Goal: Use online tool/utility

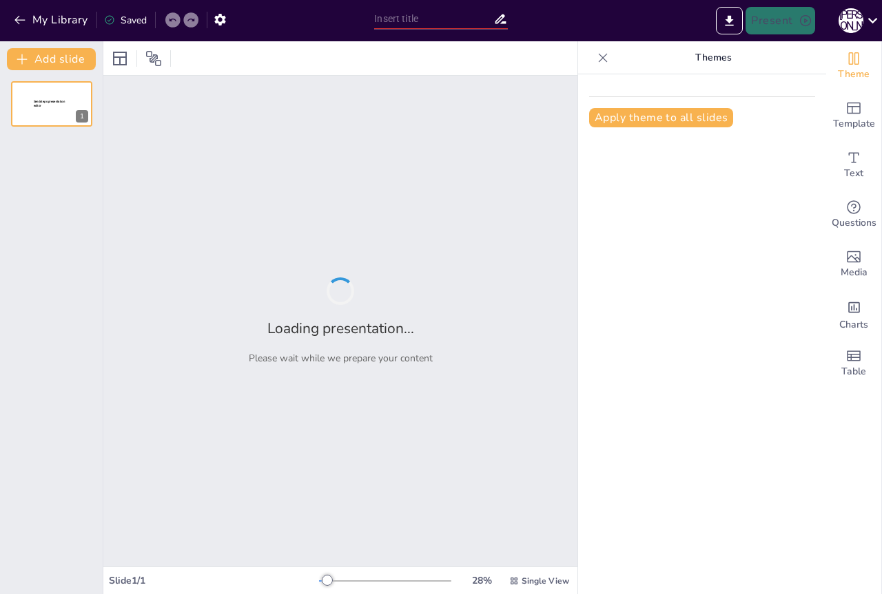
type input "Imported СПИКЕР УМ_ ПИР 2025 [PERSON_NAME].pptx"
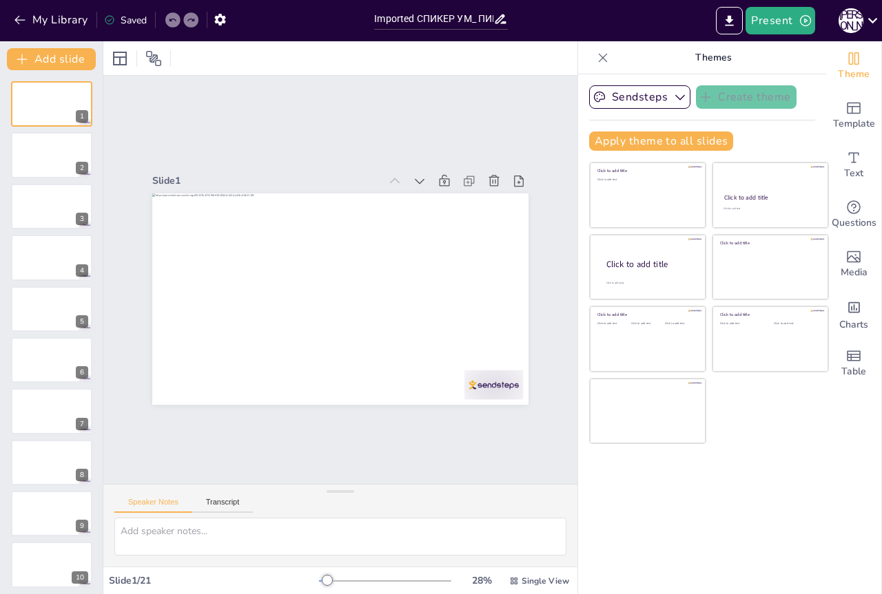
click at [576, 14] on div "Present С [PERSON_NAME]" at bounding box center [698, 21] width 367 height 28
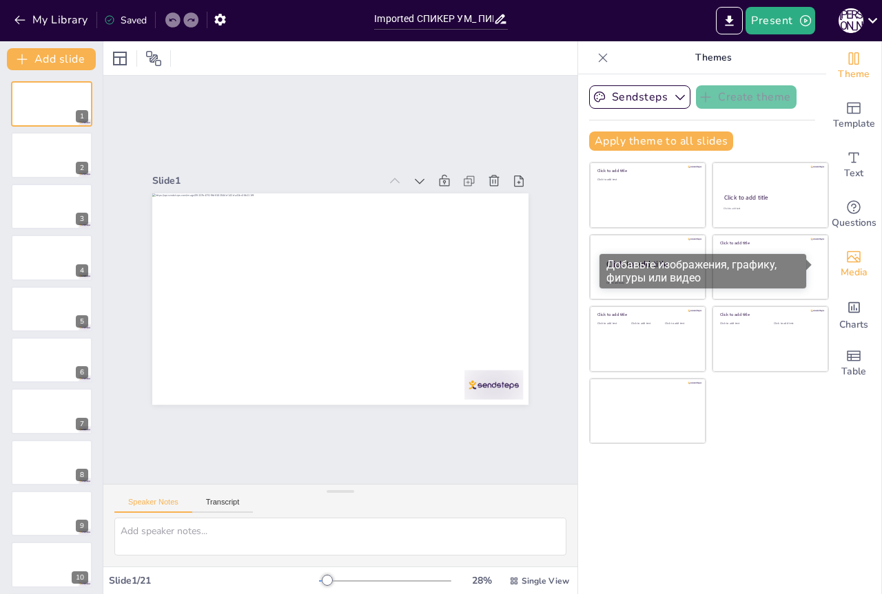
click at [845, 255] on icon "Add images, graphics, shapes or video" at bounding box center [853, 257] width 17 height 17
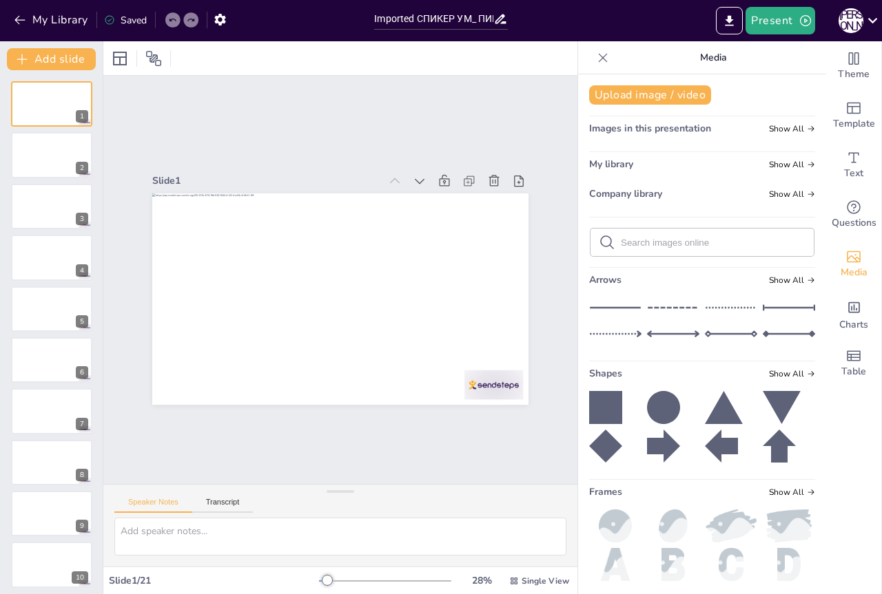
click at [583, 19] on div "Present С [PERSON_NAME]" at bounding box center [698, 21] width 367 height 28
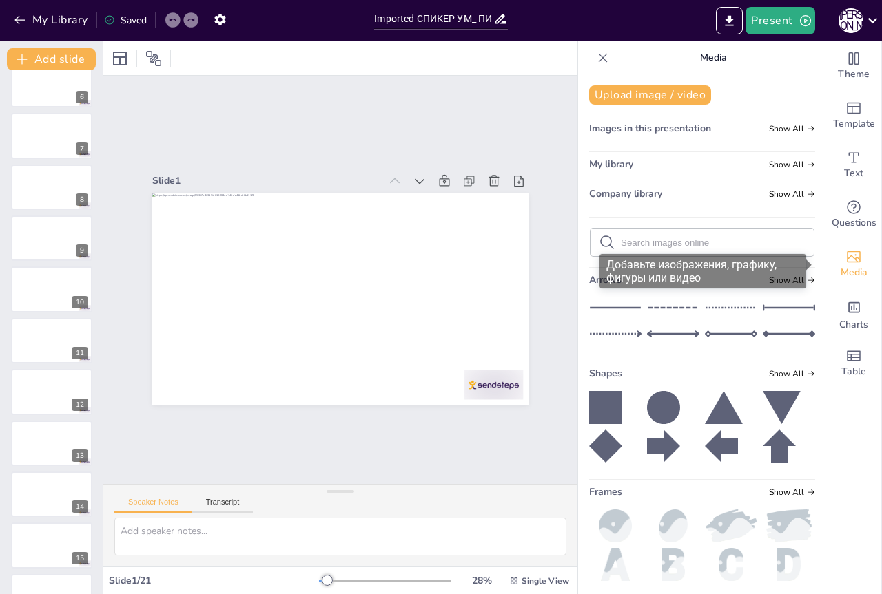
click at [847, 257] on icon "Add images, graphics, shapes or video" at bounding box center [854, 257] width 14 height 12
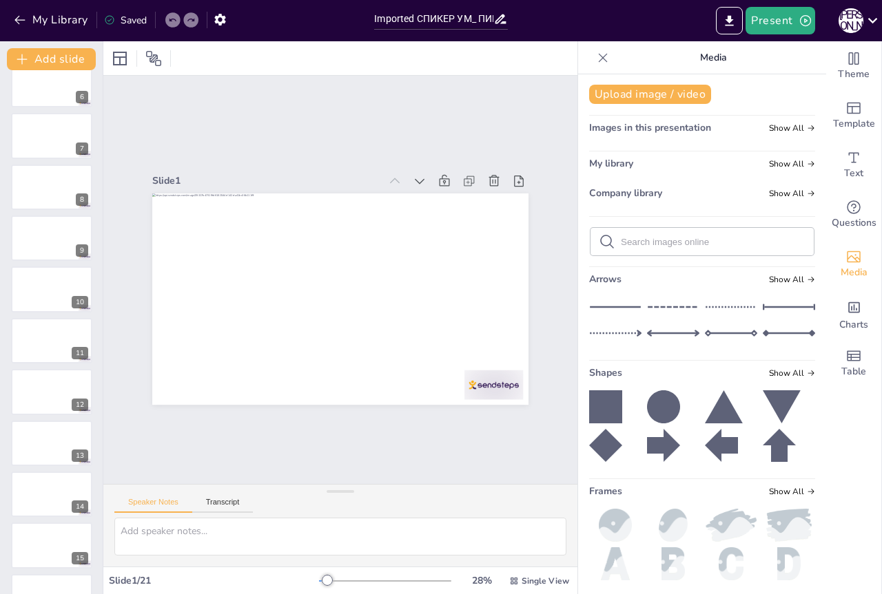
scroll to position [0, 0]
click at [661, 239] on input "text" at bounding box center [713, 243] width 185 height 10
click at [659, 97] on button "Upload image / video" at bounding box center [650, 94] width 122 height 19
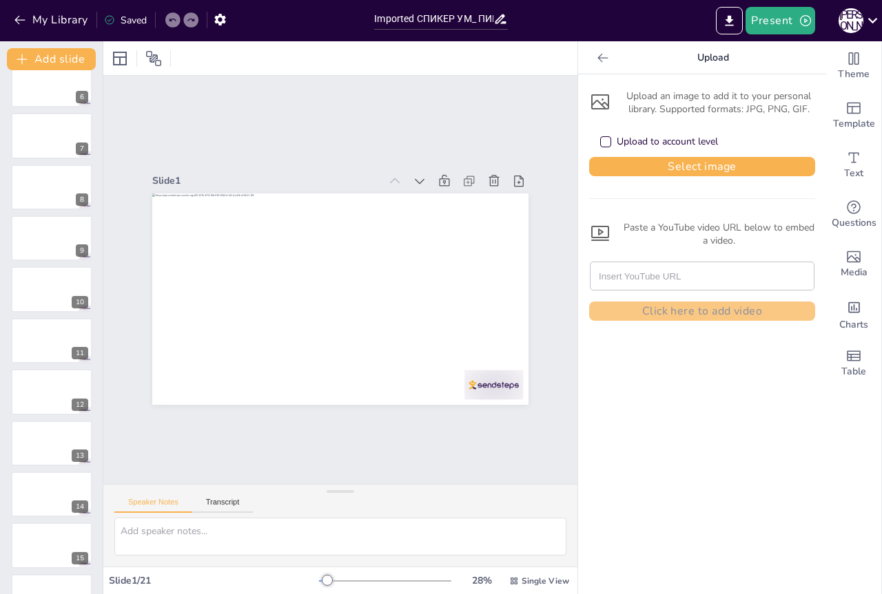
click at [602, 143] on div "Upload to account level" at bounding box center [605, 141] width 7 height 7
click at [680, 166] on button "Select image" at bounding box center [702, 166] width 226 height 19
click at [602, 145] on div "Upload to account level" at bounding box center [605, 141] width 7 height 7
click at [656, 168] on button "Select image" at bounding box center [702, 166] width 226 height 19
